Goal: Task Accomplishment & Management: Manage account settings

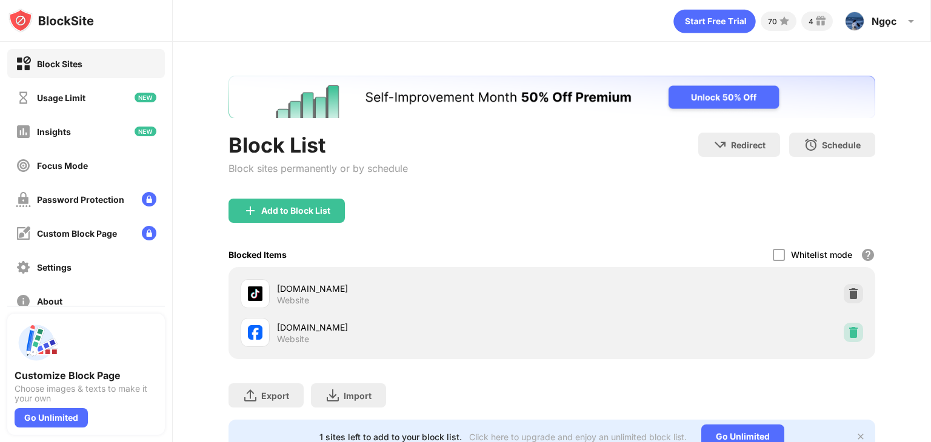
click at [847, 330] on img at bounding box center [853, 333] width 12 height 12
